Goal: Information Seeking & Learning: Check status

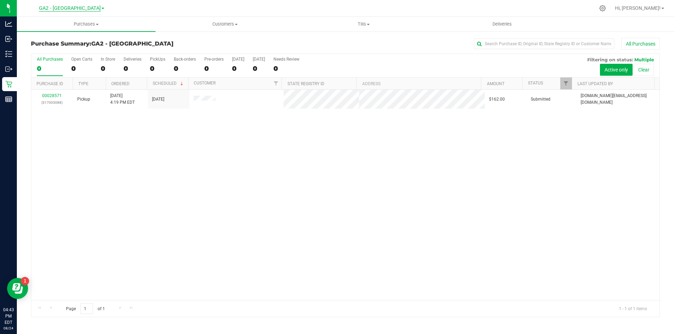
click at [78, 5] on div "GA2 - [GEOGRAPHIC_DATA] GA1 - [GEOGRAPHIC_DATA] GA2 - [GEOGRAPHIC_DATA] [GEOGRA…" at bounding box center [71, 8] width 102 height 11
click at [78, 6] on span "GA2 - [GEOGRAPHIC_DATA]" at bounding box center [70, 8] width 62 height 6
click at [66, 25] on link "GA1 - [PERSON_NAME]" at bounding box center [71, 24] width 102 height 9
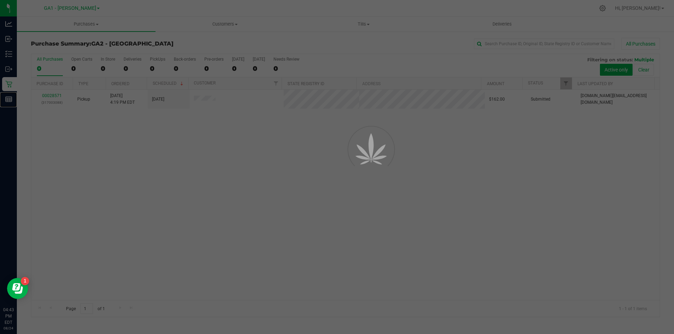
click at [5, 101] on div "Reports" at bounding box center [9, 99] width 15 height 14
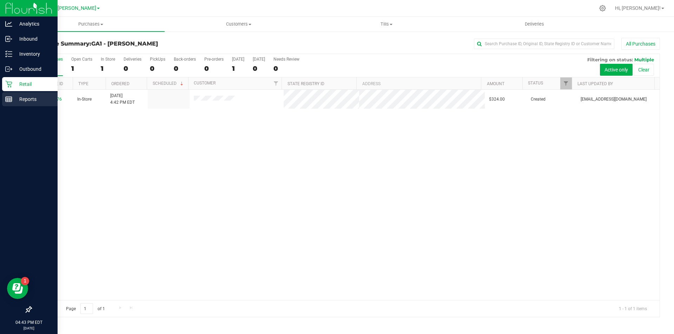
click at [19, 99] on p "Reports" at bounding box center [33, 99] width 42 height 8
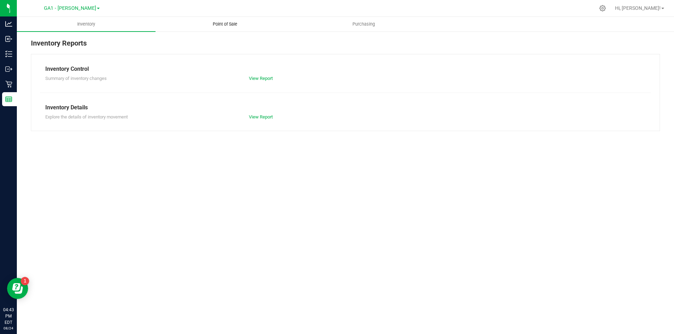
click at [218, 21] on span "Point of Sale" at bounding box center [225, 24] width 44 height 6
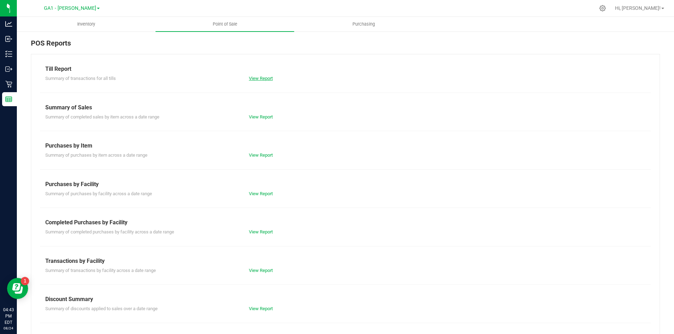
click at [260, 78] on link "View Report" at bounding box center [261, 78] width 24 height 5
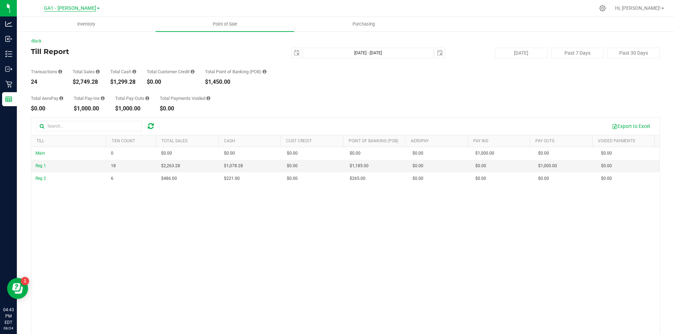
click at [88, 9] on span "GA1 - [PERSON_NAME]" at bounding box center [70, 8] width 52 height 6
click at [60, 46] on link "GA3 - Marietta" at bounding box center [71, 43] width 102 height 9
click at [81, 6] on span "GA3 - Marietta" at bounding box center [69, 8] width 33 height 6
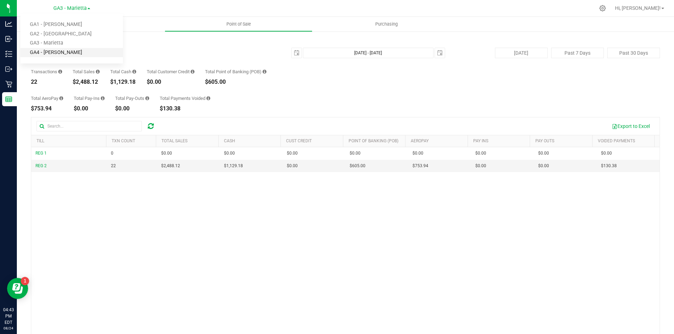
click at [56, 54] on link "GA4 - [PERSON_NAME]" at bounding box center [71, 52] width 102 height 9
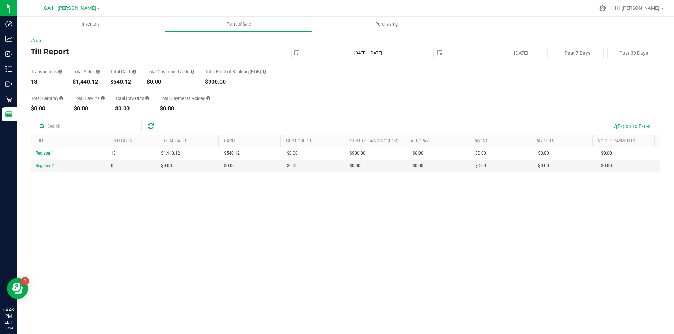
click at [79, 12] on div "GA4 - [PERSON_NAME] GA1 - [PERSON_NAME] GA2 - [GEOGRAPHIC_DATA] GA3 - [GEOGRAPH…" at bounding box center [72, 8] width 56 height 8
click at [77, 11] on span "GA4 - [PERSON_NAME]" at bounding box center [70, 8] width 52 height 6
click at [67, 34] on link "GA2 - [GEOGRAPHIC_DATA]" at bounding box center [71, 33] width 102 height 9
click at [274, 92] on div "Total AeroPay $0.00 Total Pay-Ins $0.00 Total Pay-Outs $0.00 Total Payments Voi…" at bounding box center [345, 98] width 629 height 27
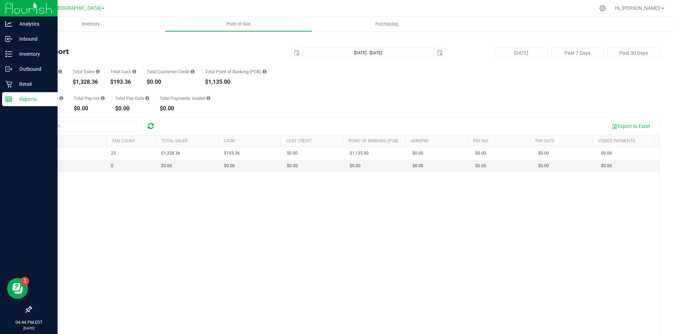
drag, startPoint x: 28, startPoint y: 7, endPoint x: 31, endPoint y: 11, distance: 5.3
click at [29, 7] on img at bounding box center [28, 8] width 47 height 16
